Goal: Task Accomplishment & Management: Manage account settings

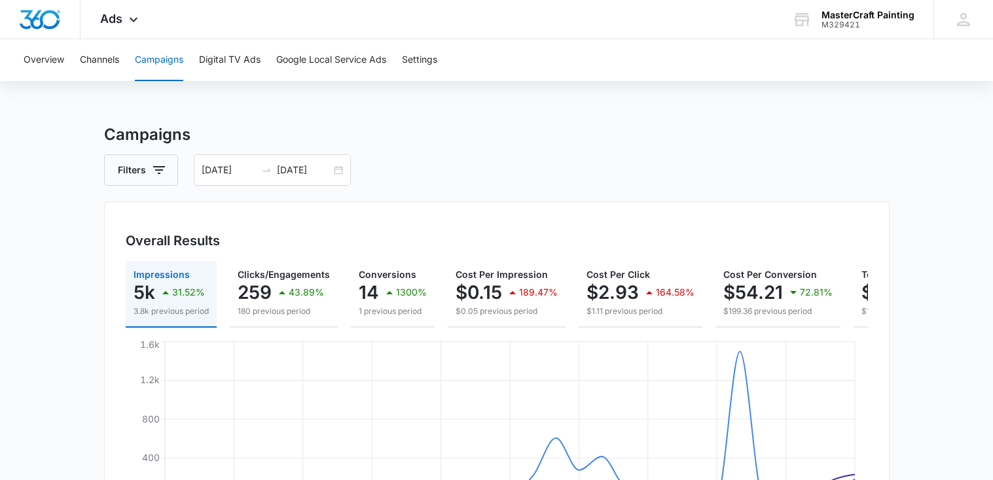
scroll to position [5, 0]
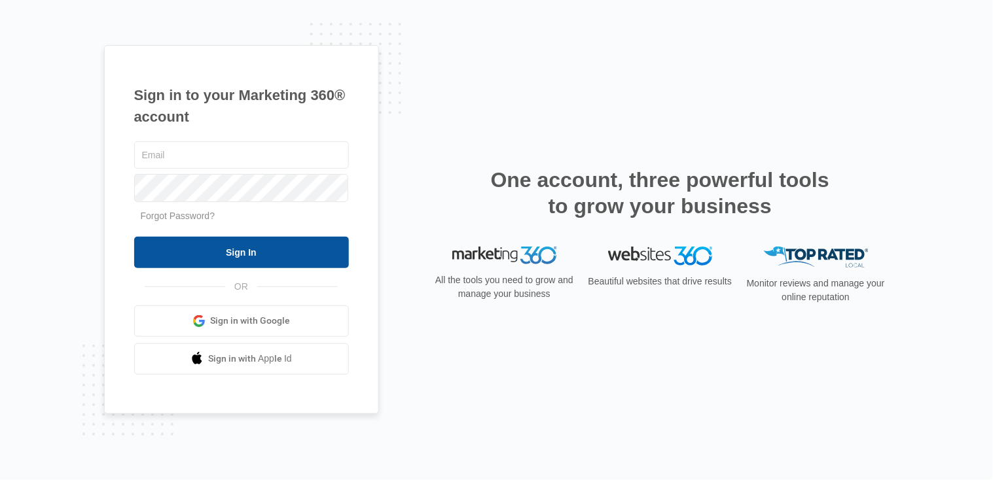
type input "[EMAIL_ADDRESS][DOMAIN_NAME]"
click at [197, 248] on input "Sign In" at bounding box center [241, 252] width 215 height 31
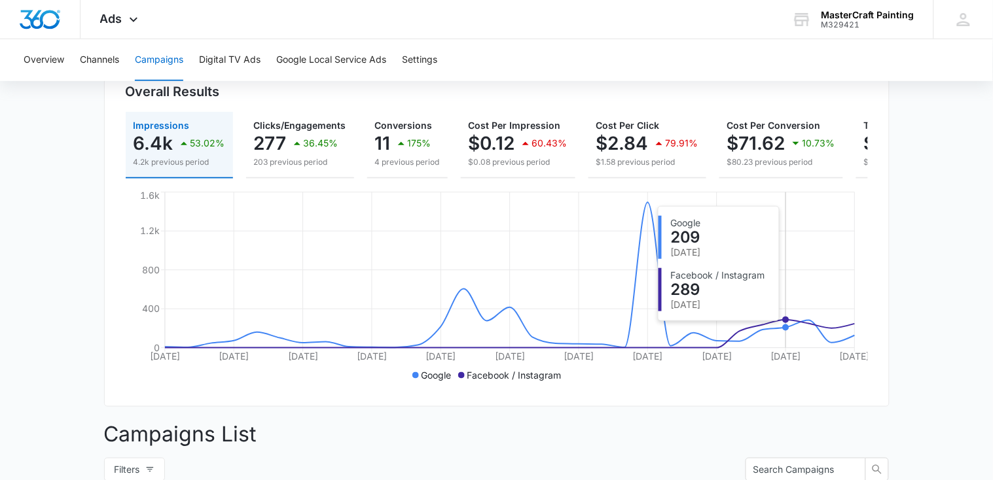
scroll to position [147, 0]
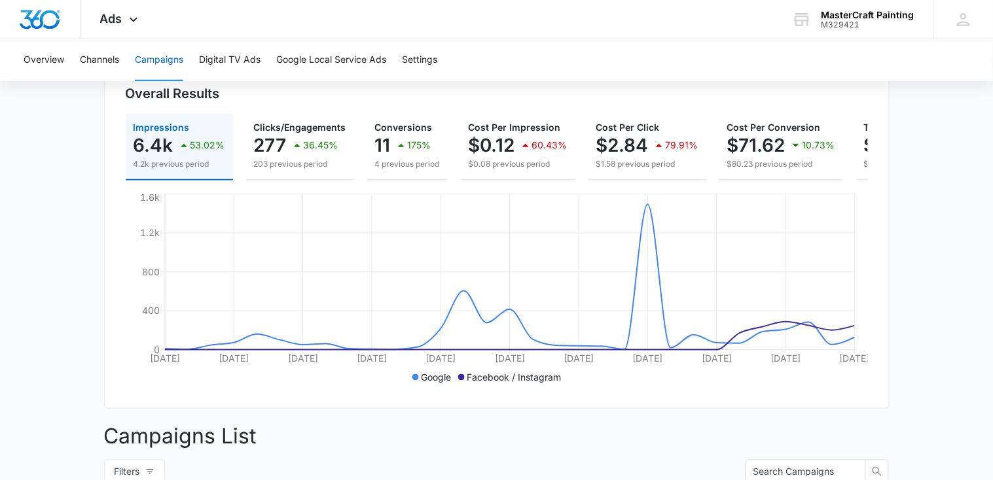
click at [89, 230] on main "Campaigns Filters [DATE] [DATE] Overall Results Impressions 6.4k 53.02% 4.2k pr…" at bounding box center [496, 435] width 993 height 919
